Goal: Task Accomplishment & Management: Use online tool/utility

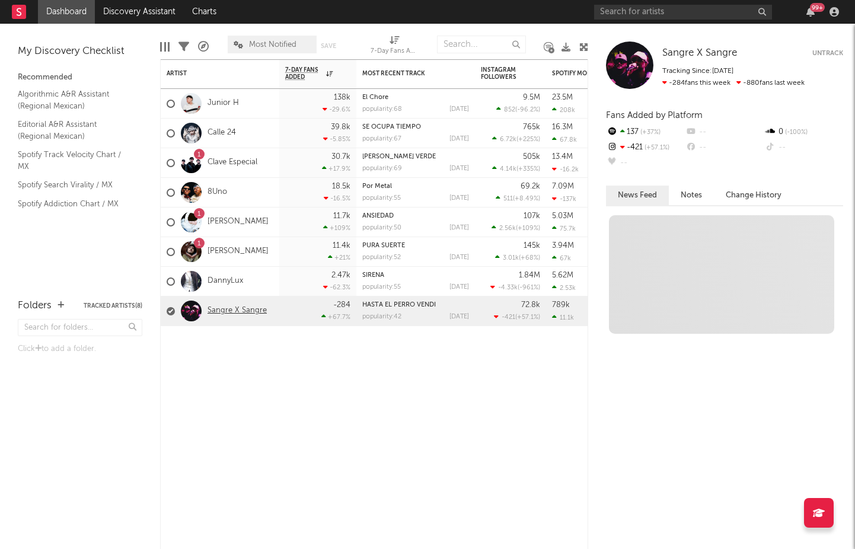
click at [226, 309] on link "Sangre X Sangre" at bounding box center [236, 311] width 59 height 10
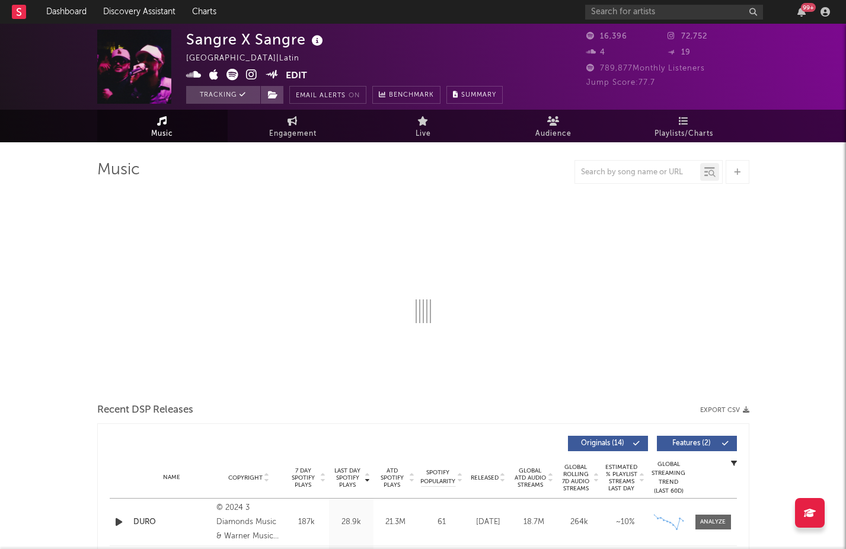
select select "6m"
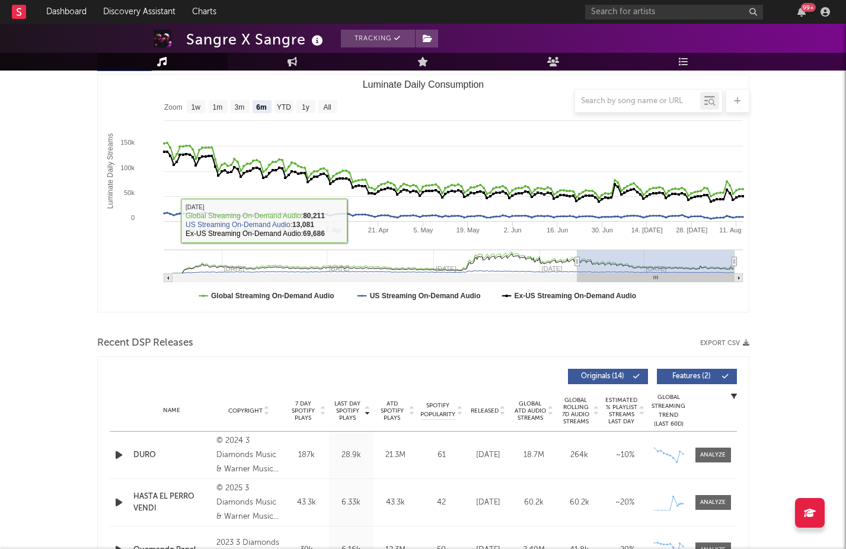
scroll to position [325, 0]
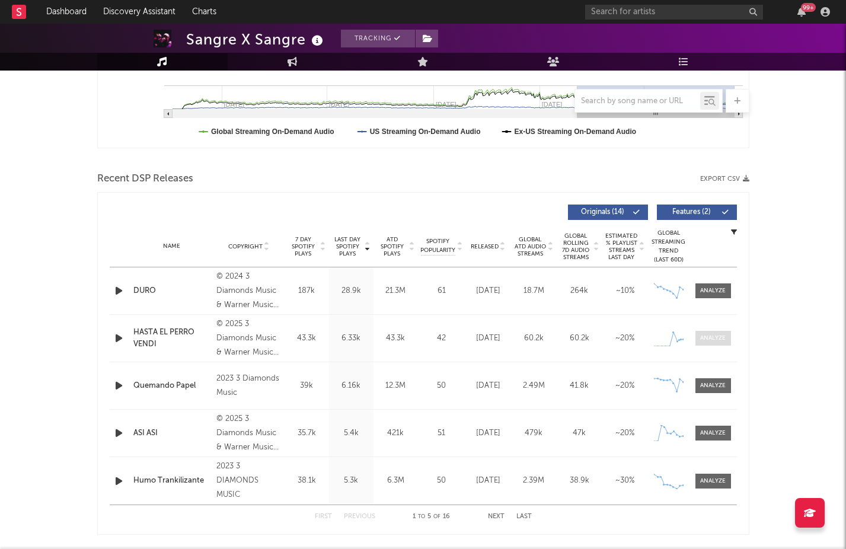
click at [710, 338] on div at bounding box center [712, 338] width 25 height 9
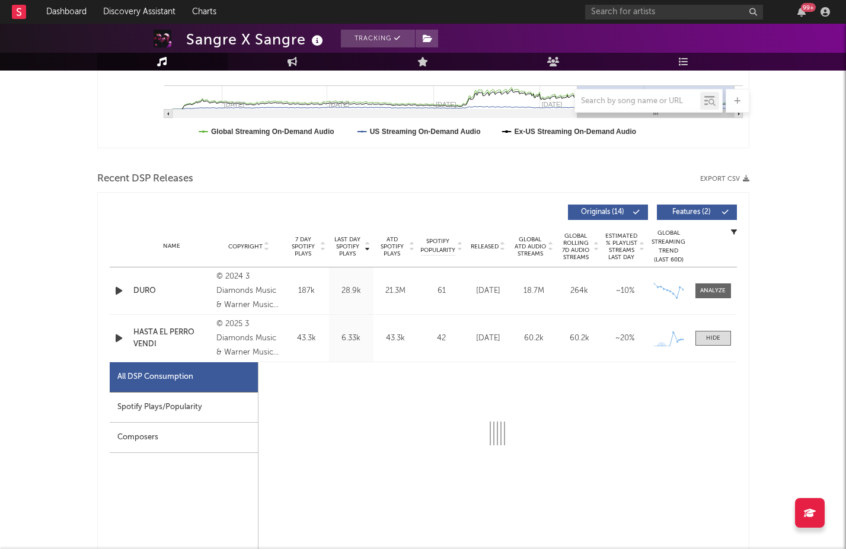
select select "1w"
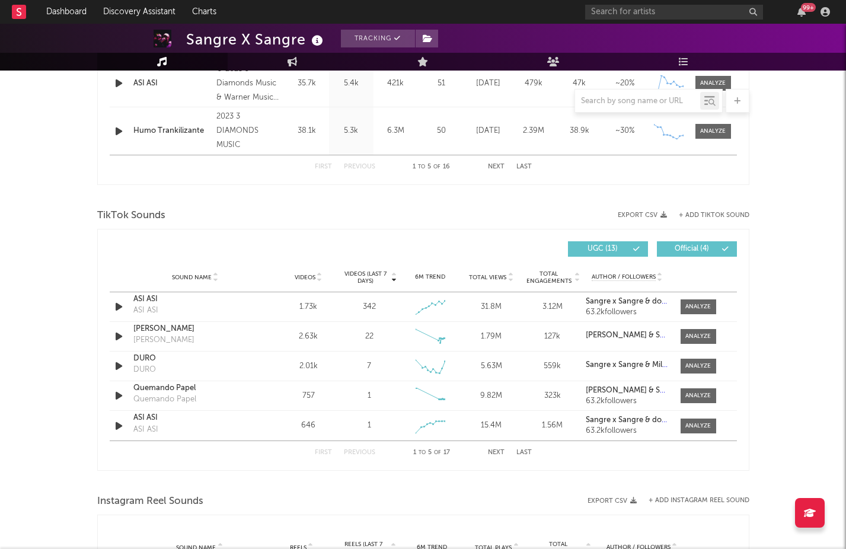
scroll to position [1255, 0]
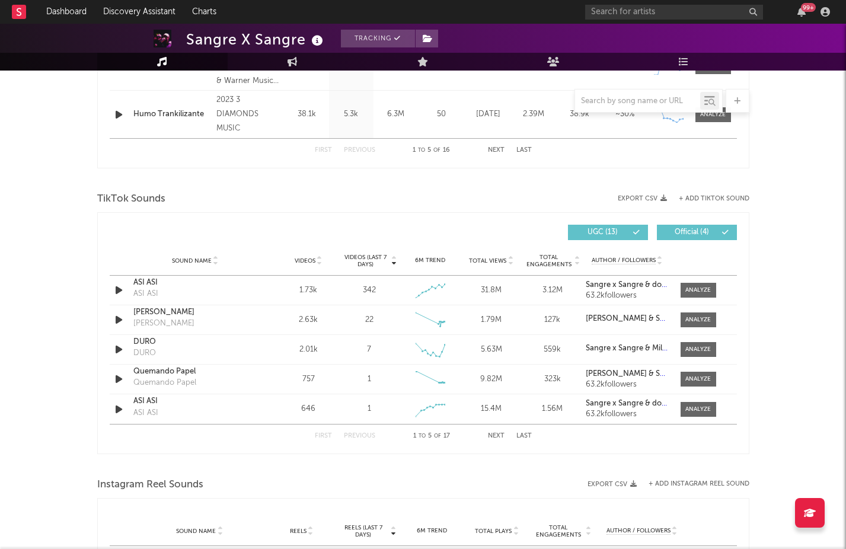
click at [493, 435] on button "Next" at bounding box center [496, 436] width 17 height 7
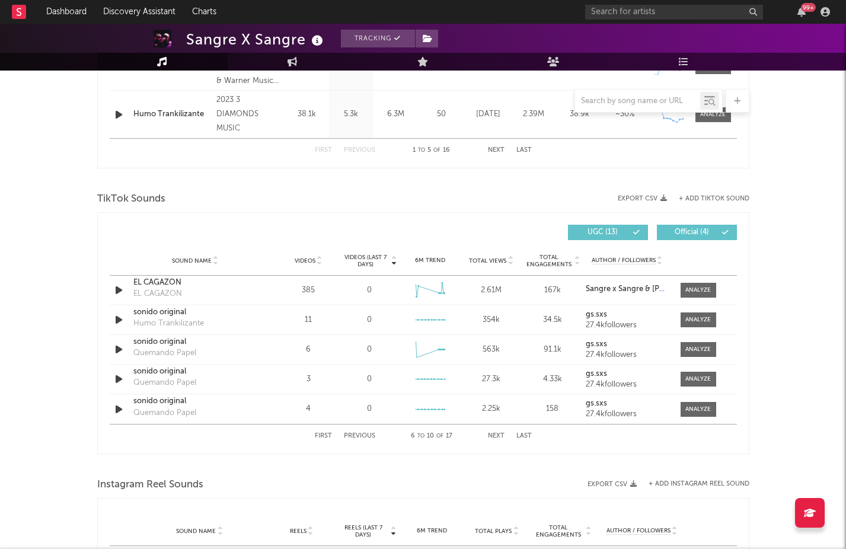
click at [493, 435] on button "Next" at bounding box center [496, 436] width 17 height 7
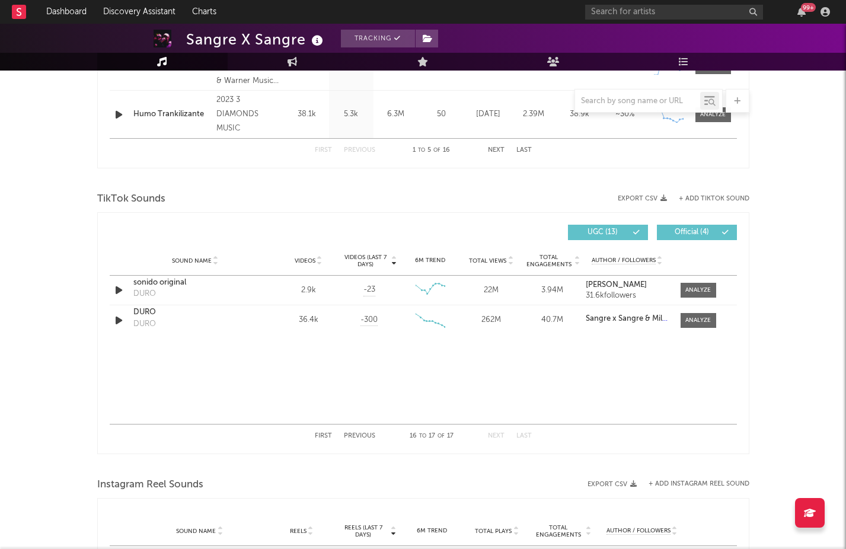
click at [324, 435] on button "First" at bounding box center [323, 436] width 17 height 7
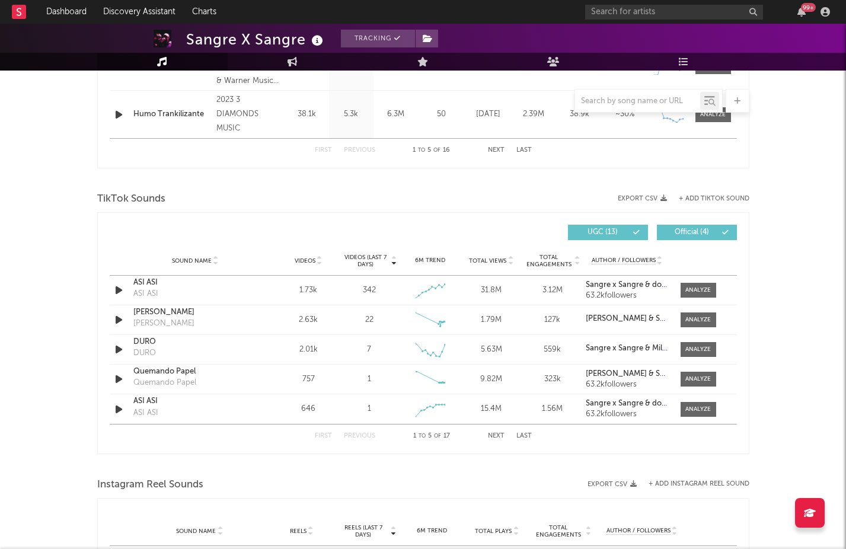
click at [325, 434] on button "First" at bounding box center [323, 436] width 17 height 7
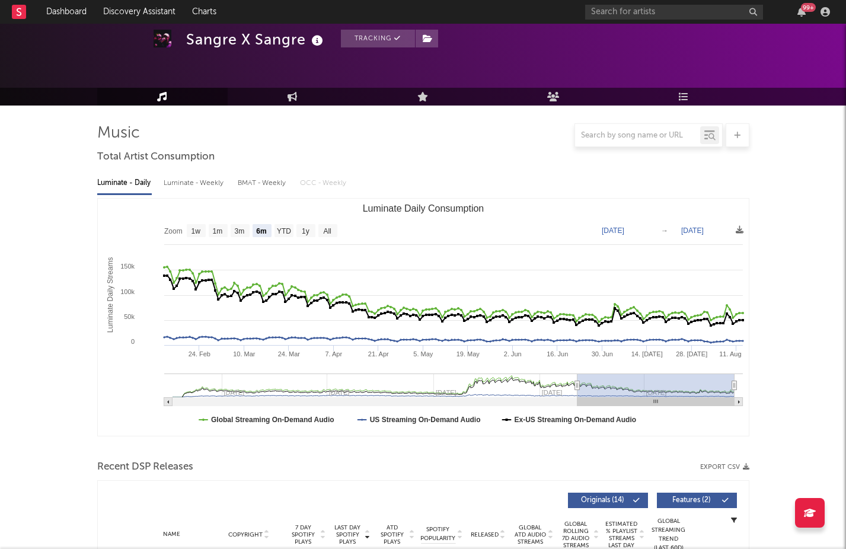
scroll to position [0, 0]
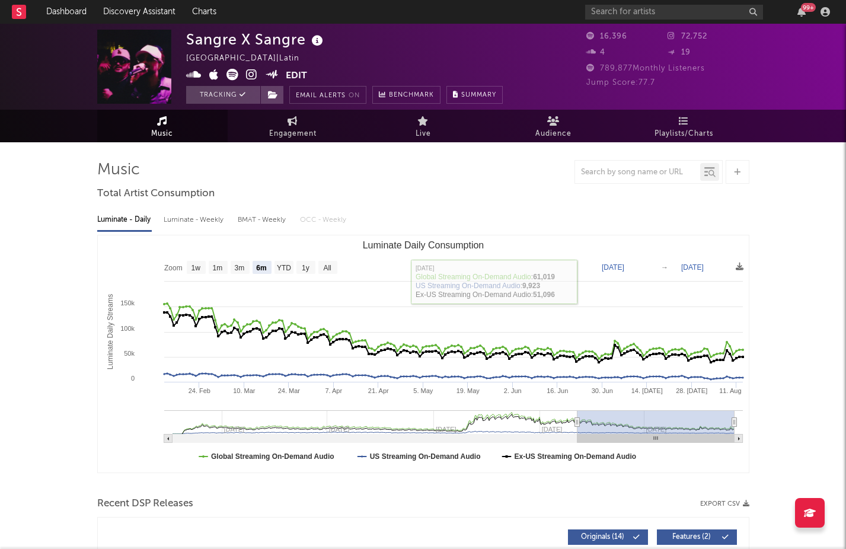
click at [658, 177] on div at bounding box center [637, 172] width 125 height 15
click at [660, 174] on input "text" at bounding box center [637, 172] width 125 height 9
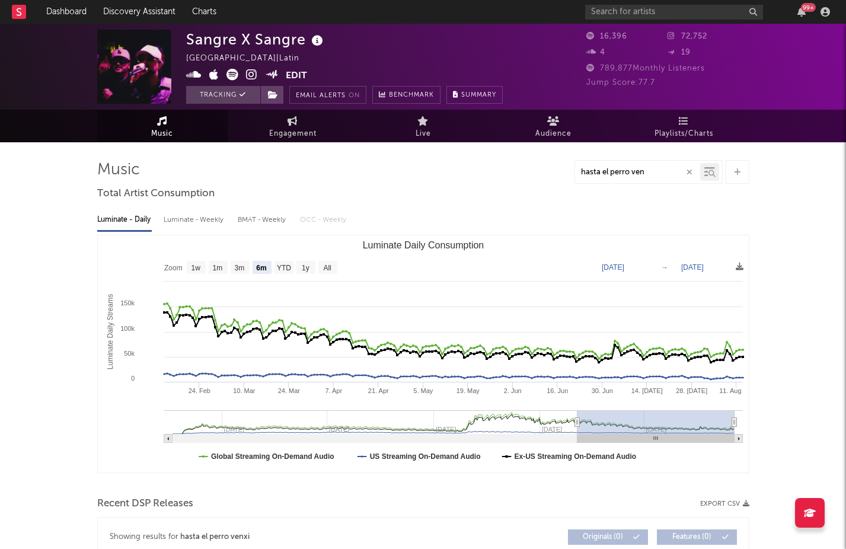
type input "hasta el perro vend"
select select "1w"
type input "hasta el perro vendi"
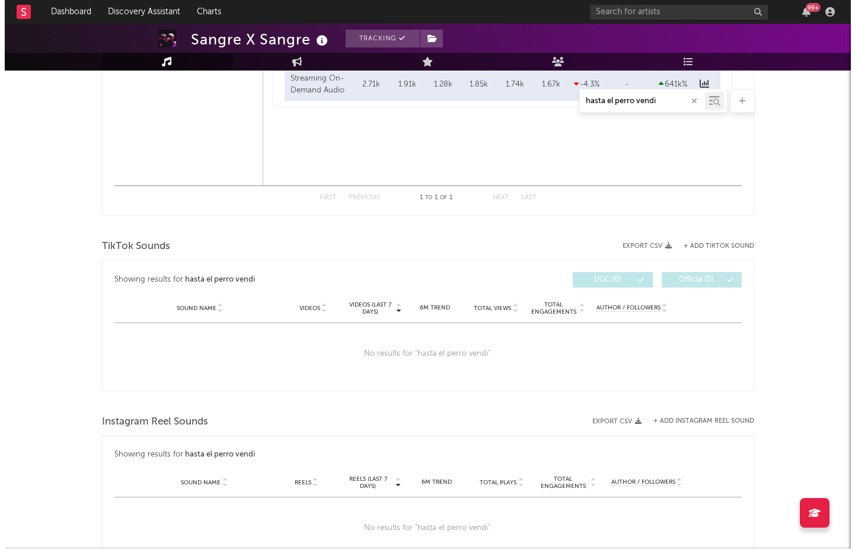
scroll to position [1092, 0]
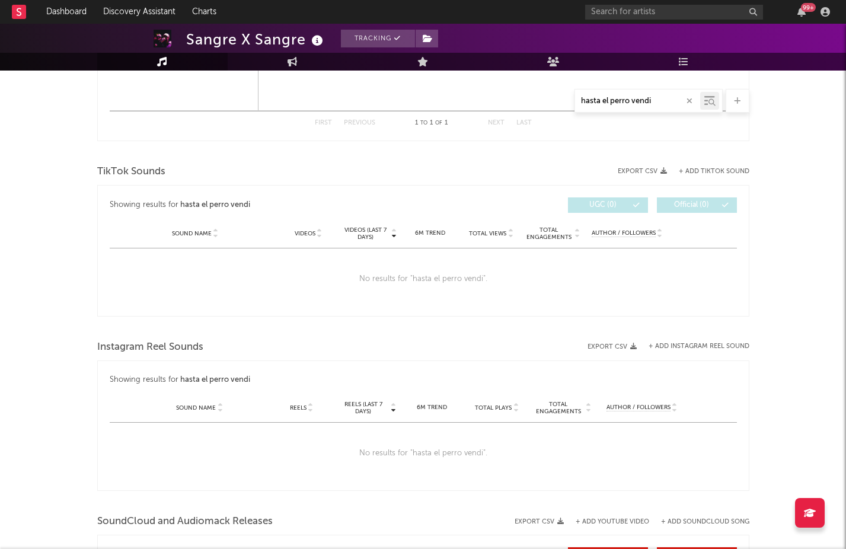
click at [732, 171] on button "+ Add TikTok Sound" at bounding box center [714, 171] width 71 height 7
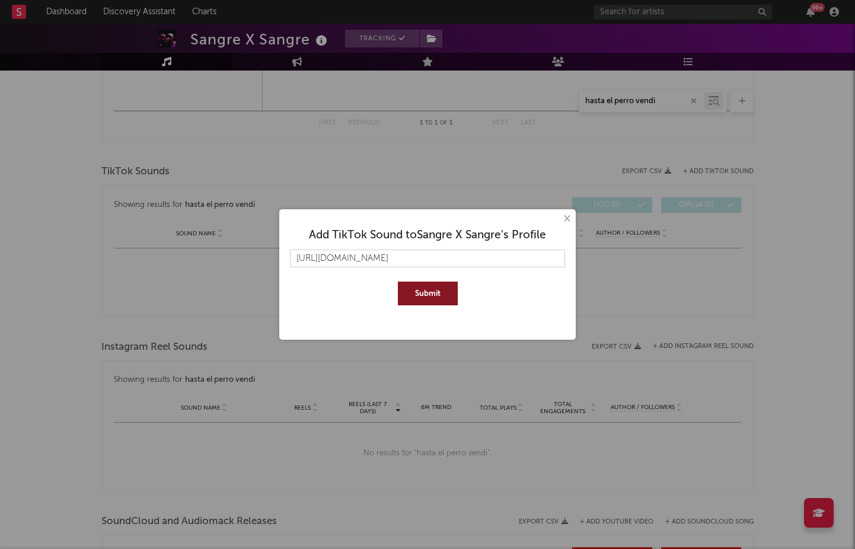
click at [444, 301] on button "Submit" at bounding box center [428, 294] width 60 height 24
click at [502, 255] on input "[URL][DOMAIN_NAME]" at bounding box center [427, 259] width 275 height 18
click at [440, 256] on input "[URL][DOMAIN_NAME]" at bounding box center [427, 259] width 275 height 18
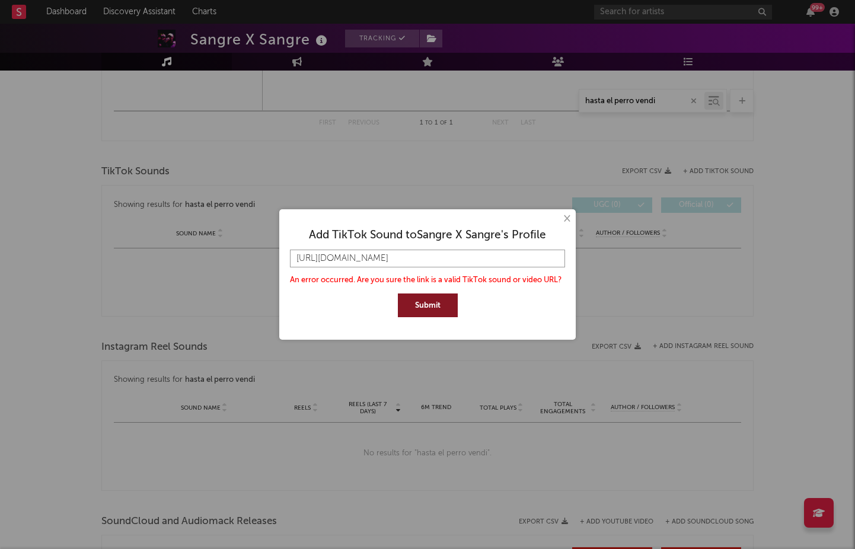
click at [440, 256] on input "[URL][DOMAIN_NAME]" at bounding box center [427, 259] width 275 height 18
paste input "music/HASTA-EL-PERRO-VENDI-7535387288998561793?is_from_webapp=1&sender_device=pc"
type input "[URL][DOMAIN_NAME]"
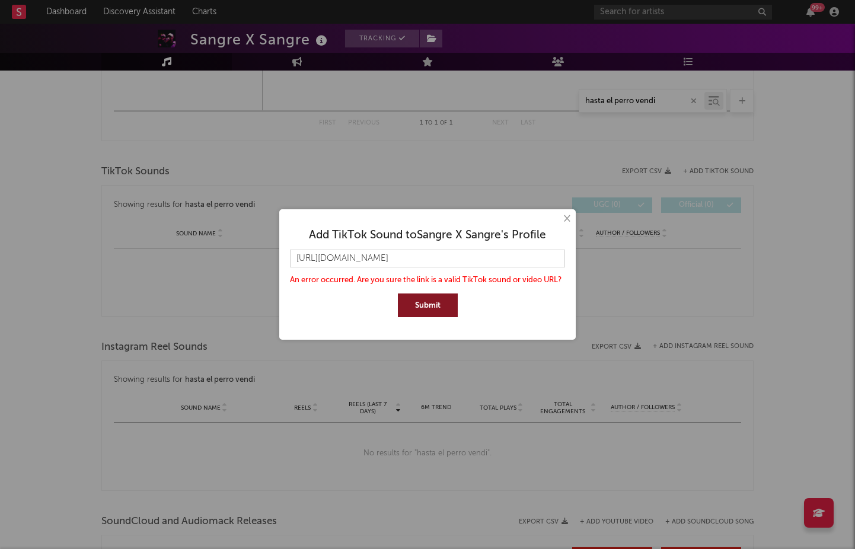
scroll to position [0, 0]
click at [433, 298] on button "Submit" at bounding box center [428, 305] width 60 height 24
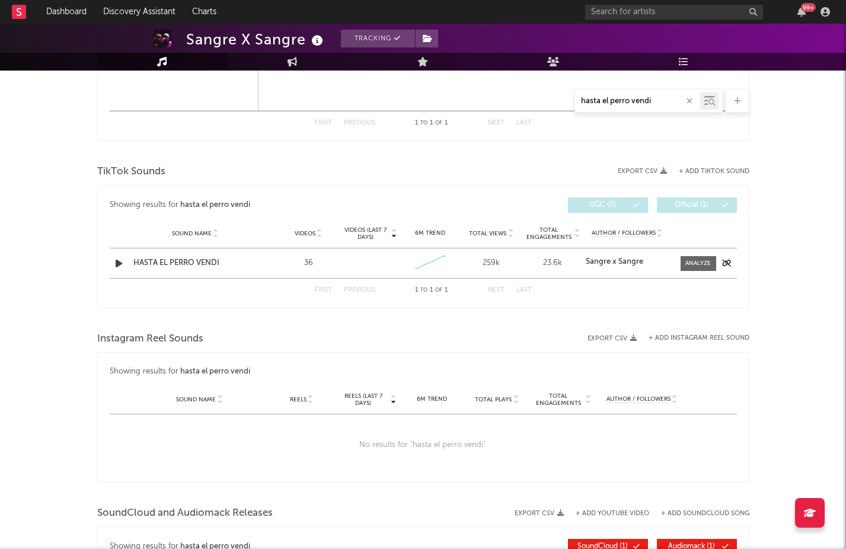
click at [119, 264] on icon "button" at bounding box center [119, 263] width 12 height 15
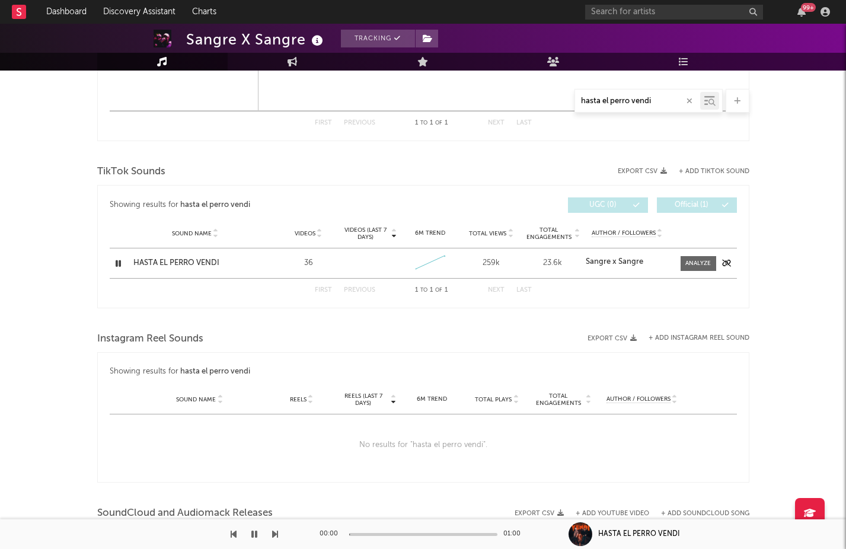
click at [120, 263] on icon "button" at bounding box center [118, 263] width 11 height 15
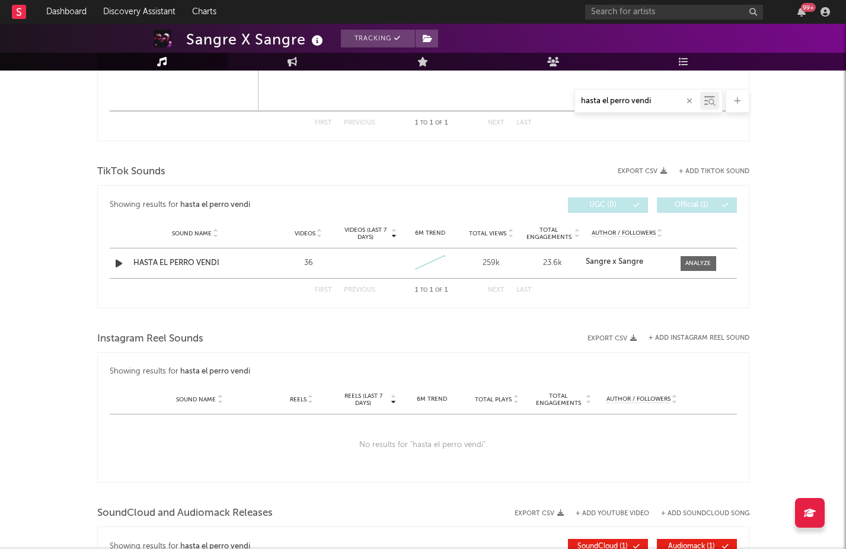
click at [721, 167] on div "TikTok Sounds" at bounding box center [423, 172] width 652 height 20
click at [717, 170] on button "+ Add TikTok Sound" at bounding box center [714, 171] width 71 height 7
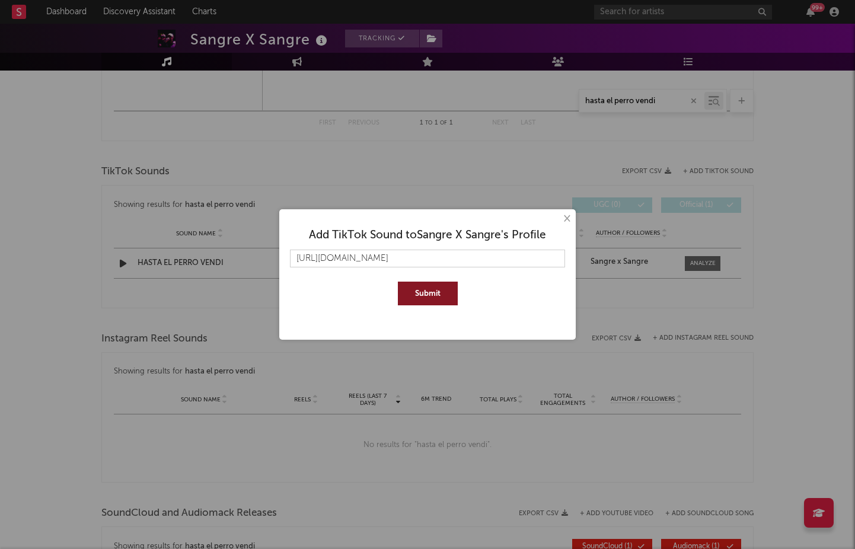
scroll to position [0, 65]
type input "[URL][DOMAIN_NAME]"
click at [427, 285] on button "Submit" at bounding box center [428, 294] width 60 height 24
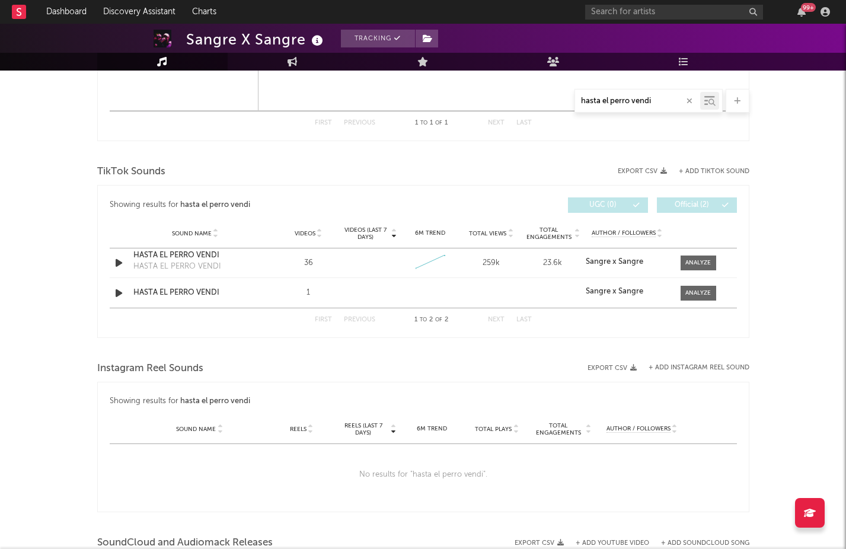
click at [709, 174] on div "TikTok Sounds Export CSV + Add TikTok Sound Showing results for hasta el perro …" at bounding box center [423, 250] width 652 height 176
click at [707, 170] on button "+ Add TikTok Sound" at bounding box center [714, 171] width 71 height 7
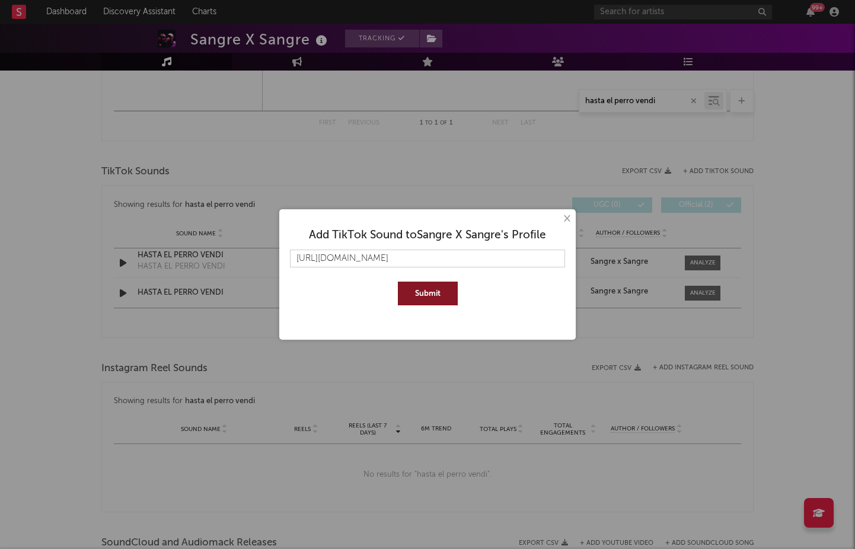
scroll to position [0, 63]
type input "[URL][DOMAIN_NAME]"
click at [440, 298] on button "Submit" at bounding box center [428, 294] width 60 height 24
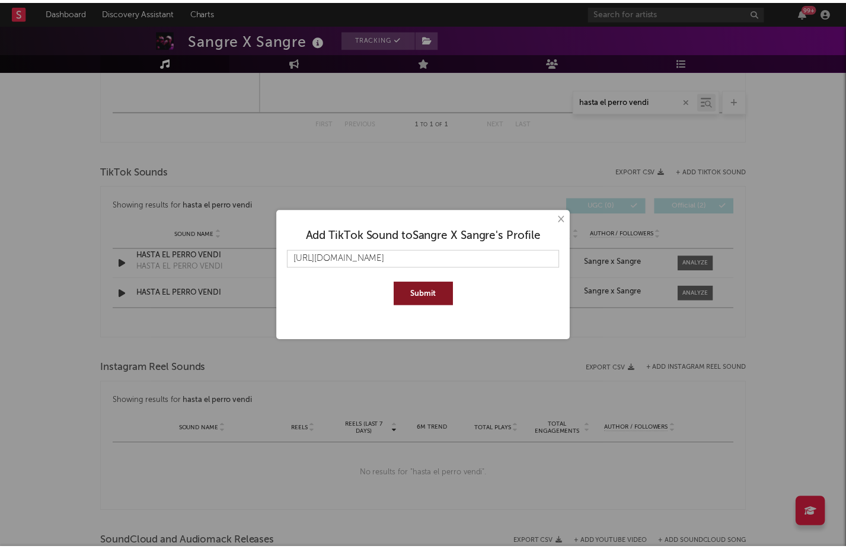
scroll to position [0, 0]
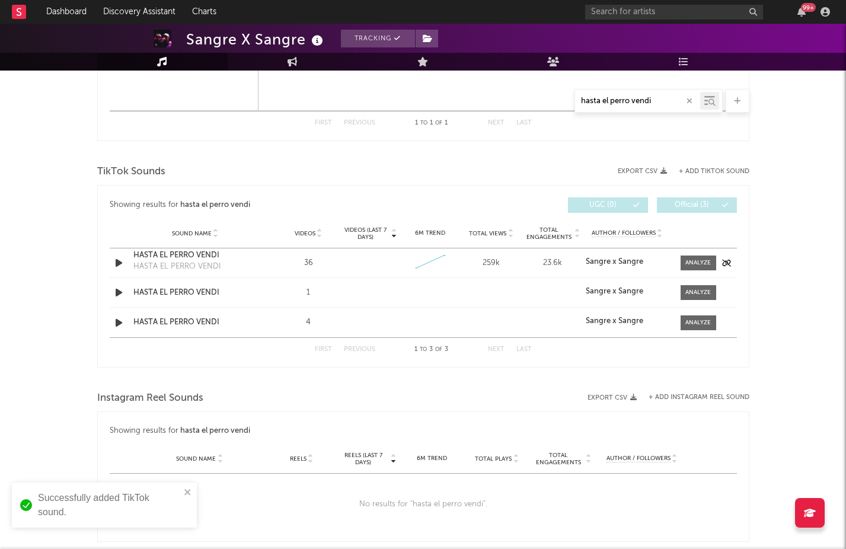
click at [115, 263] on icon "button" at bounding box center [119, 262] width 12 height 15
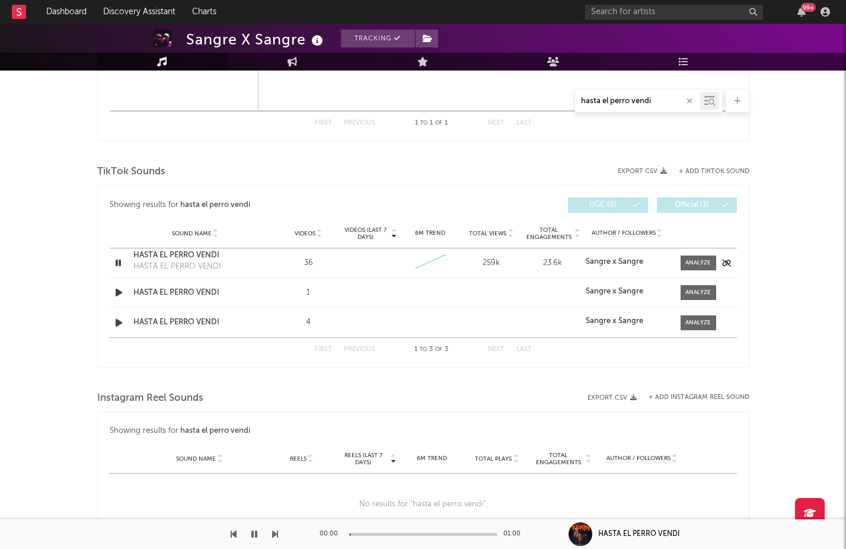
click at [115, 263] on icon "button" at bounding box center [118, 262] width 11 height 15
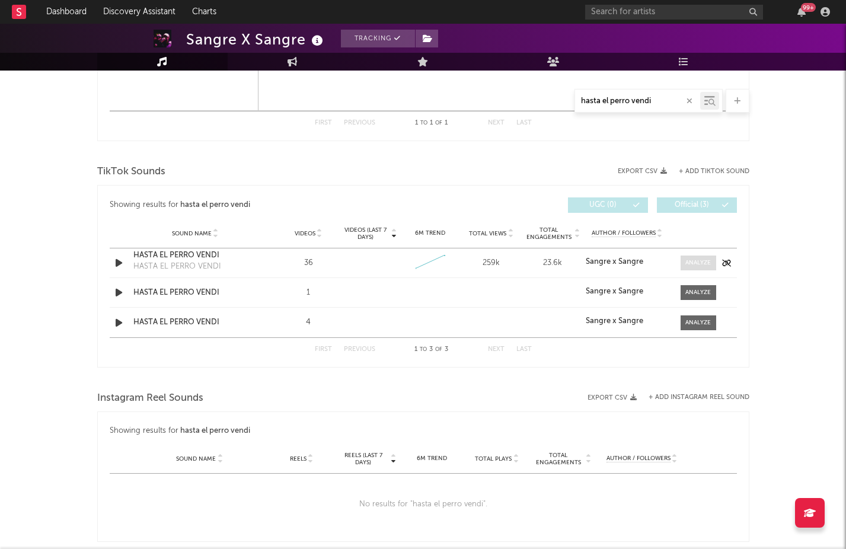
click at [706, 258] on div at bounding box center [697, 262] width 25 height 9
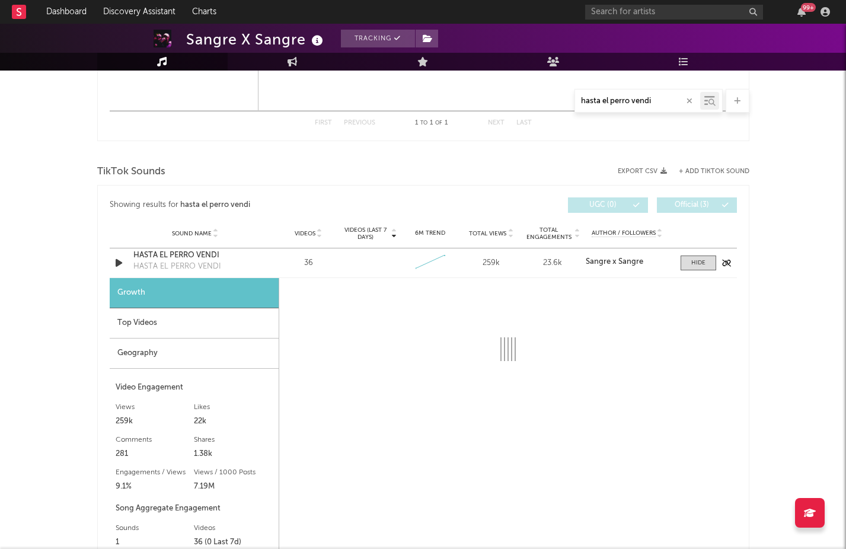
select select "1w"
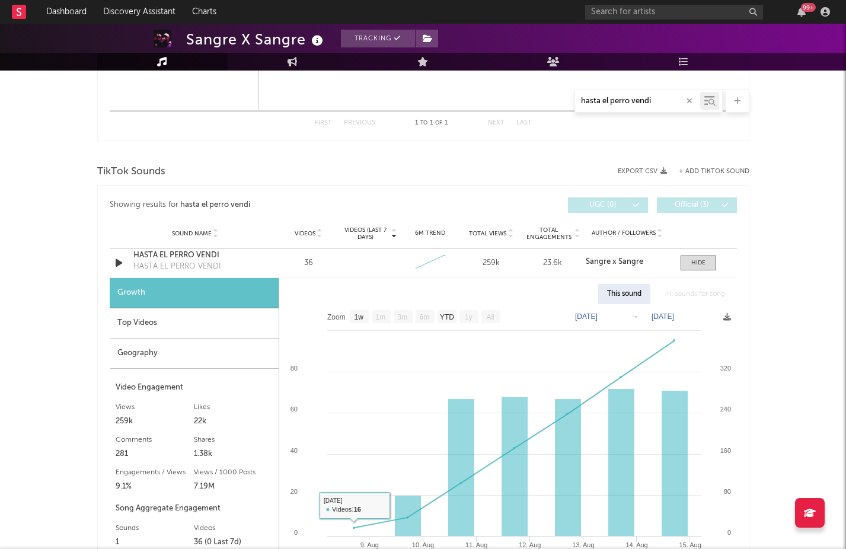
click at [222, 331] on div "Top Videos" at bounding box center [194, 323] width 169 height 30
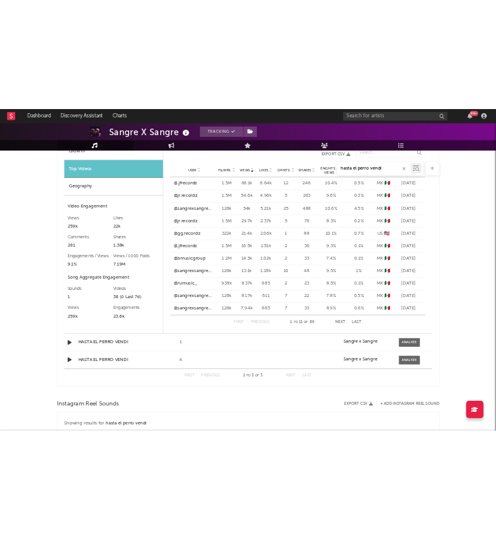
scroll to position [1335, 0]
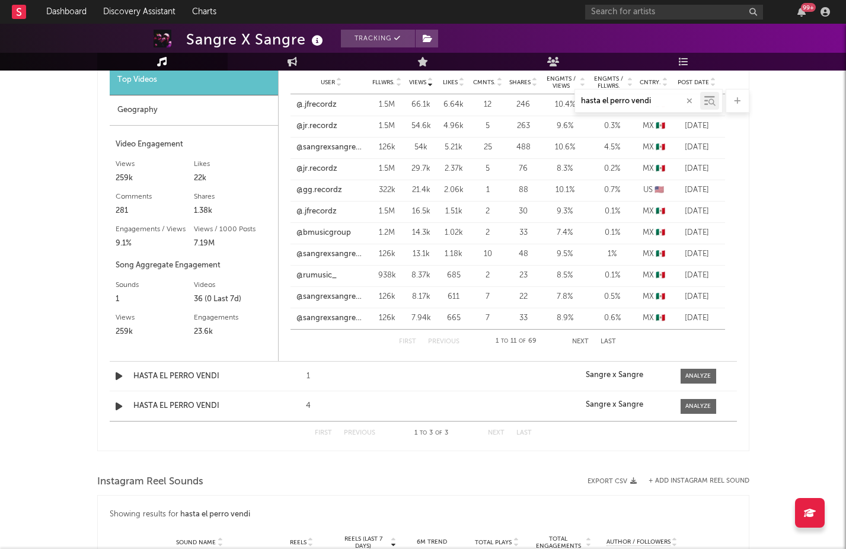
select select "Zoom"
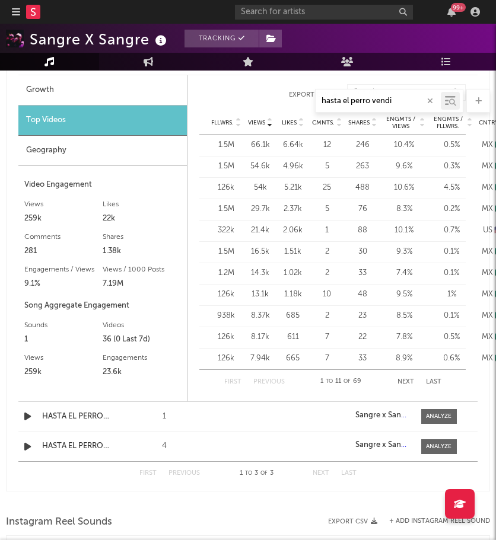
scroll to position [1368, 0]
